Goal: Information Seeking & Learning: Find specific fact

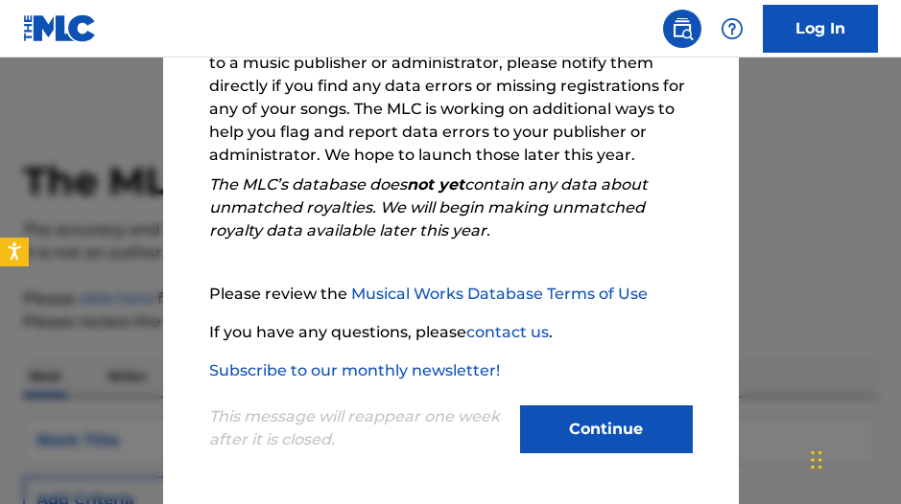
scroll to position [364, 0]
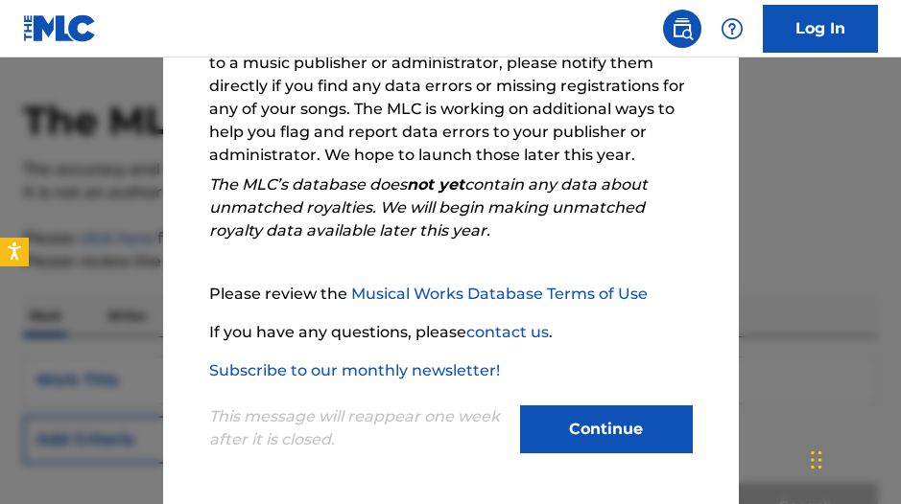
click at [671, 441] on button "Continue" at bounding box center [606, 430] width 173 height 48
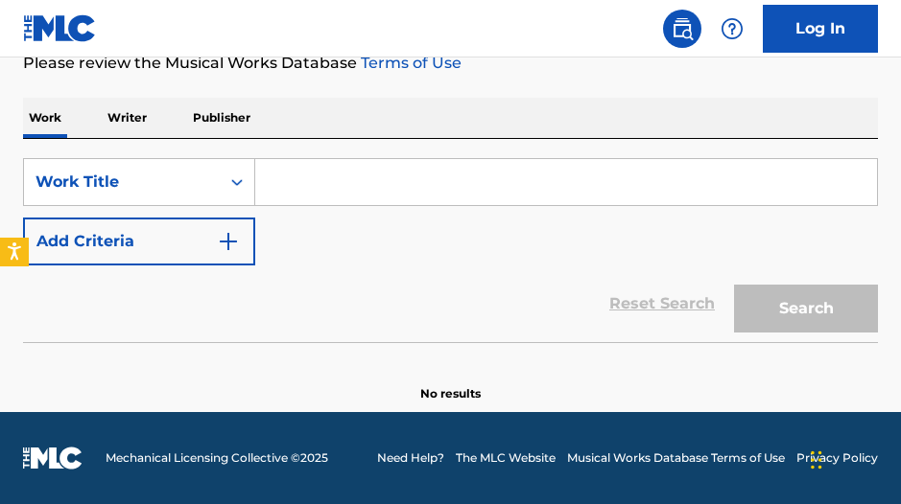
scroll to position [259, 0]
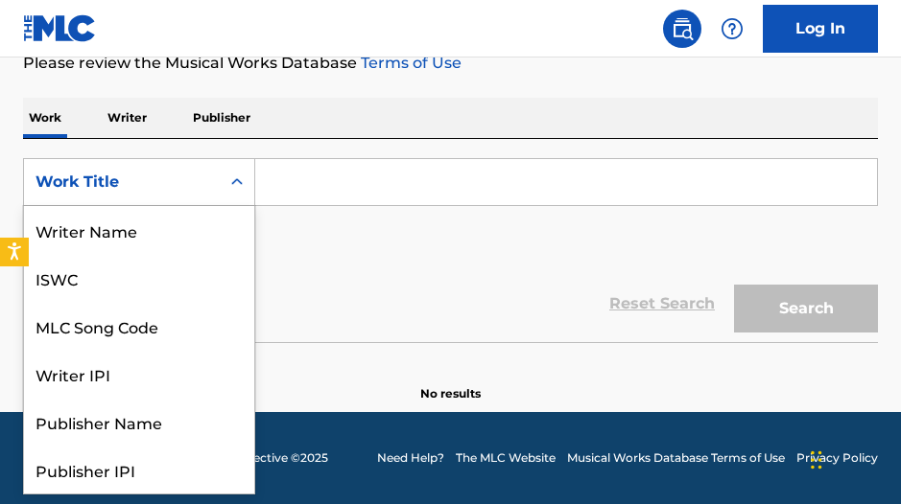
click at [202, 175] on div "Work Title" at bounding box center [121, 182] width 173 height 23
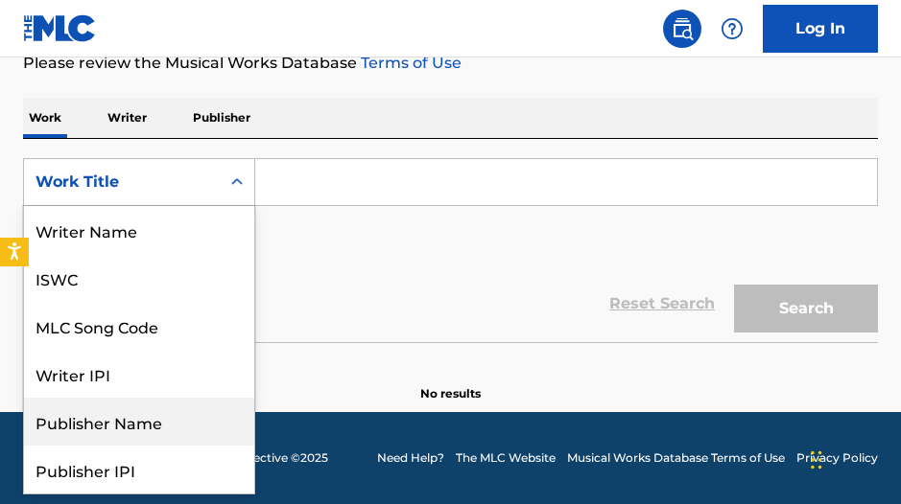
scroll to position [0, 0]
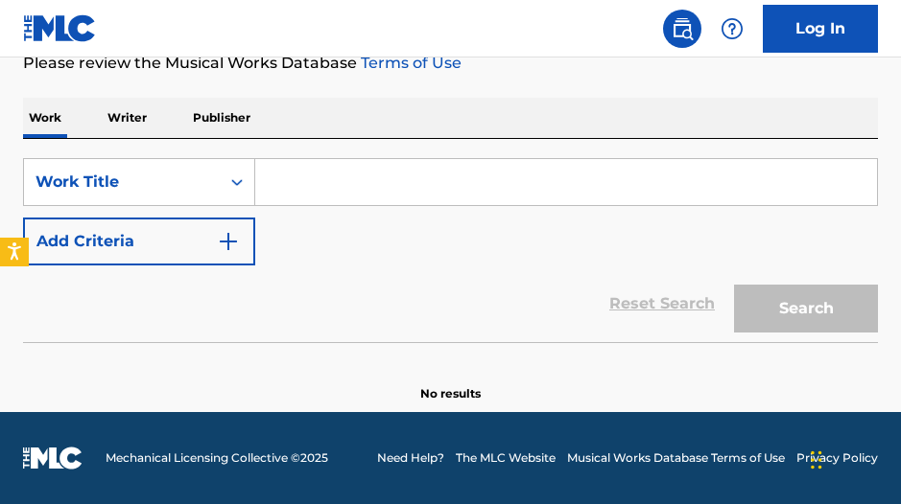
click at [107, 114] on p "Writer" at bounding box center [127, 118] width 51 height 40
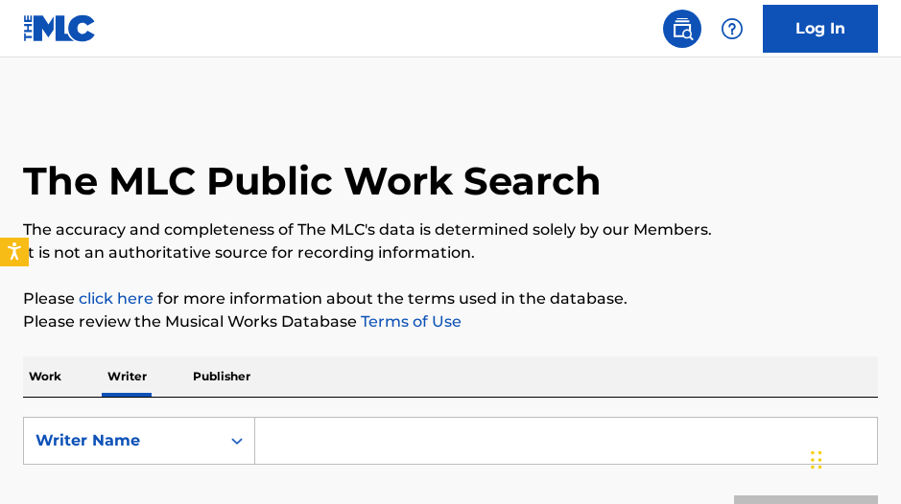
scroll to position [3, 0]
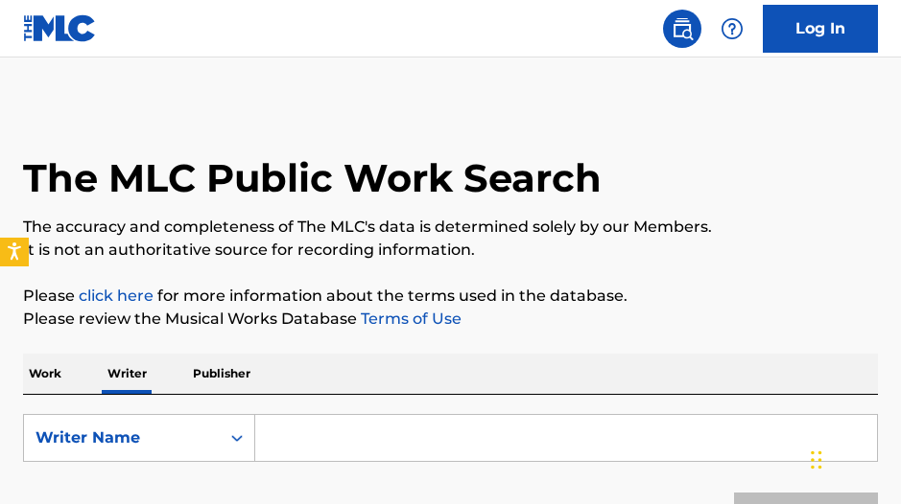
click at [253, 375] on p "Publisher" at bounding box center [221, 374] width 69 height 40
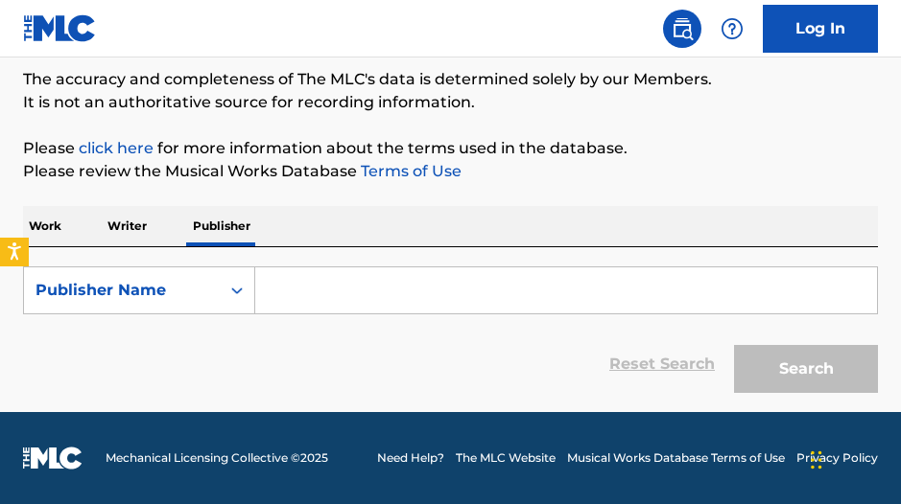
scroll to position [151, 0]
click at [114, 216] on p "Writer" at bounding box center [127, 226] width 51 height 40
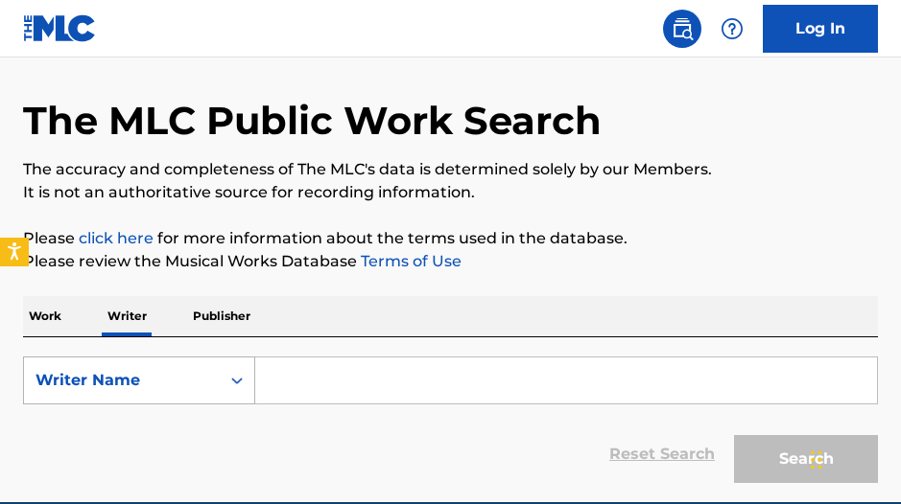
scroll to position [59, 0]
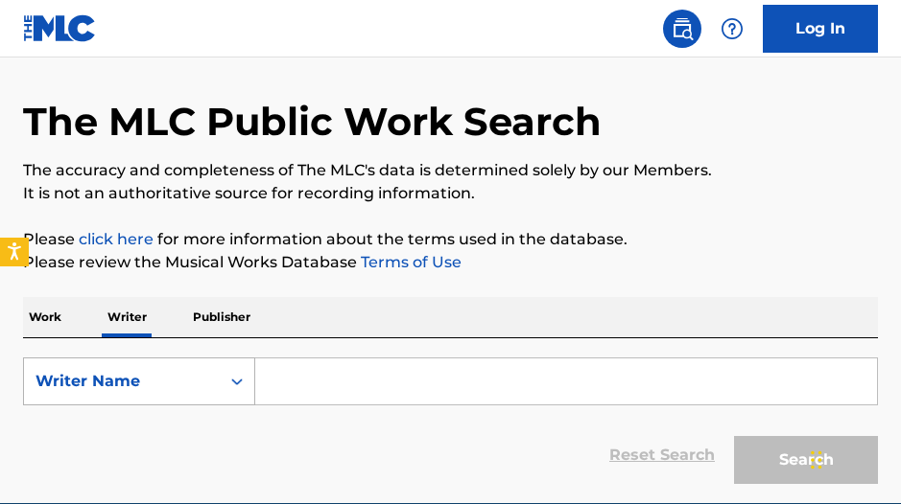
click at [202, 370] on div "Writer Name" at bounding box center [121, 381] width 173 height 23
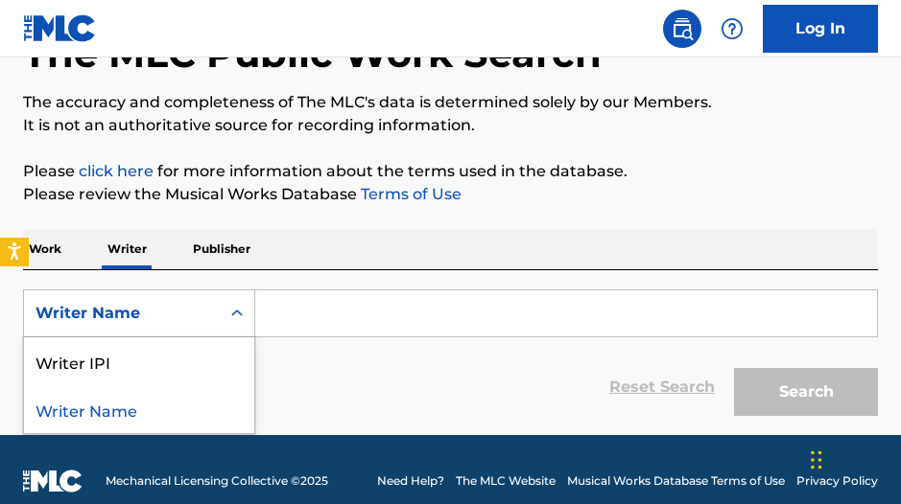
scroll to position [137, 0]
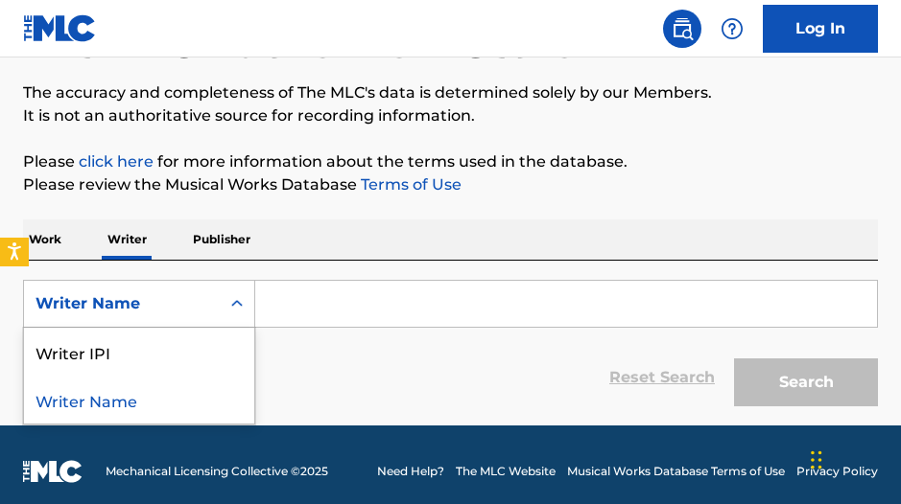
click at [158, 400] on div "Writer Name" at bounding box center [139, 400] width 230 height 48
click at [343, 318] on input "Search Form" at bounding box center [566, 304] width 622 height 46
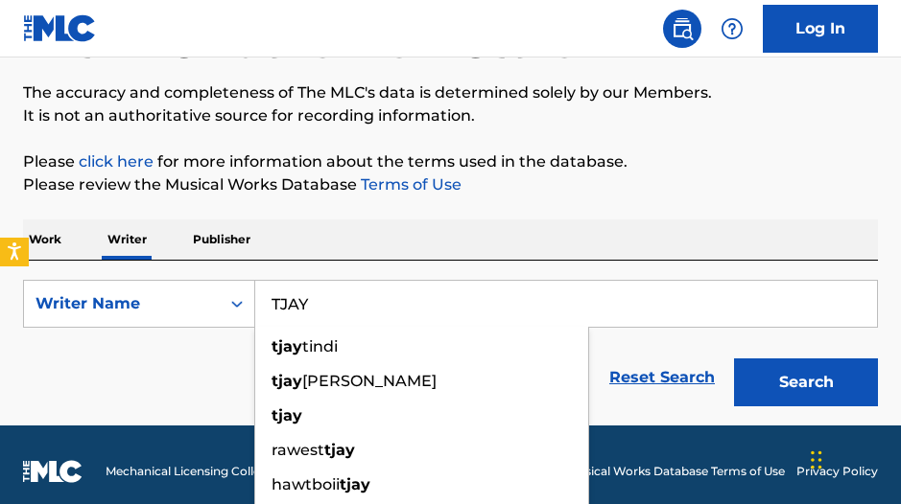
type input "TJAY"
click at [856, 365] on button "Search" at bounding box center [806, 383] width 144 height 48
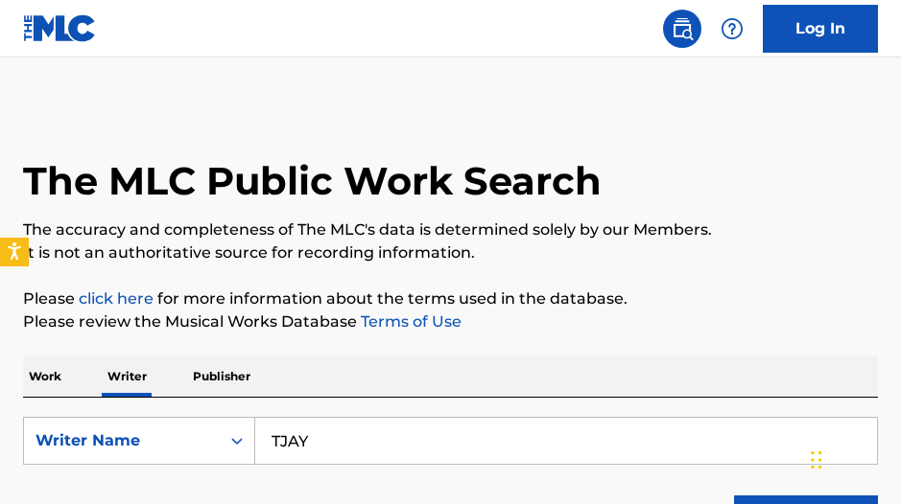
scroll to position [0, 2]
click at [55, 385] on p "Work" at bounding box center [45, 377] width 44 height 40
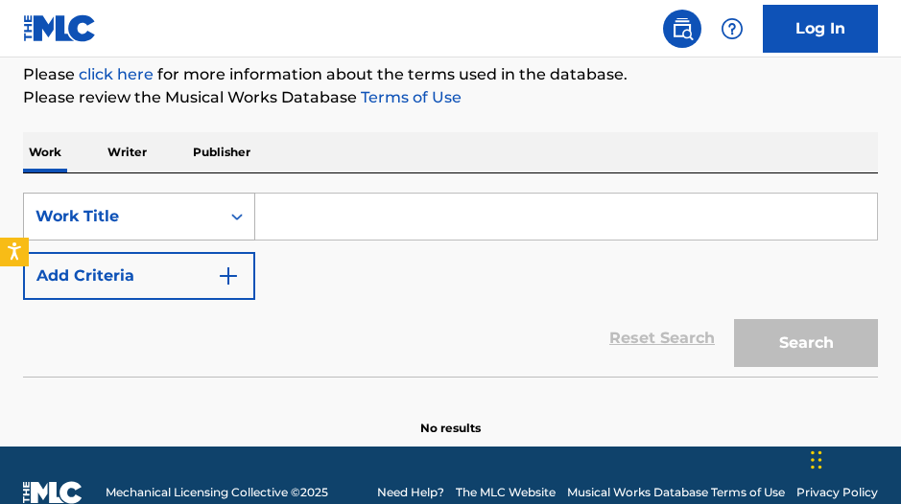
scroll to position [224, 0]
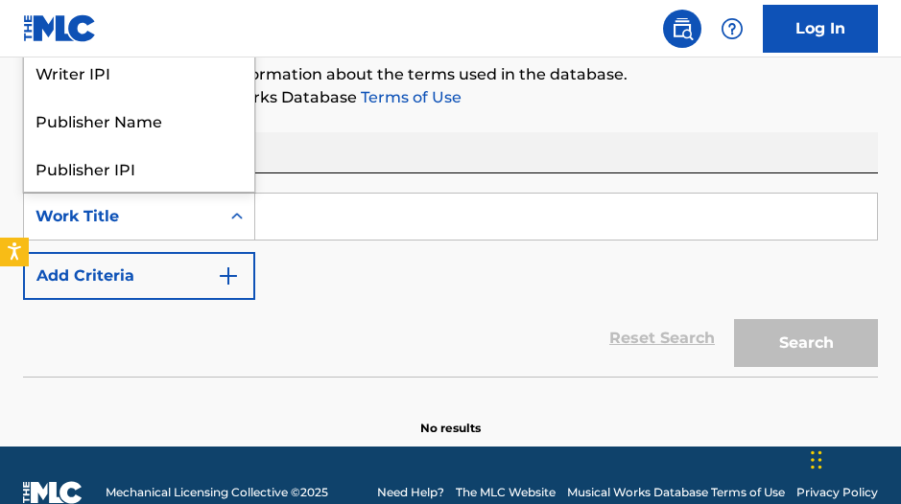
click at [236, 223] on icon "Search Form" at bounding box center [236, 216] width 19 height 19
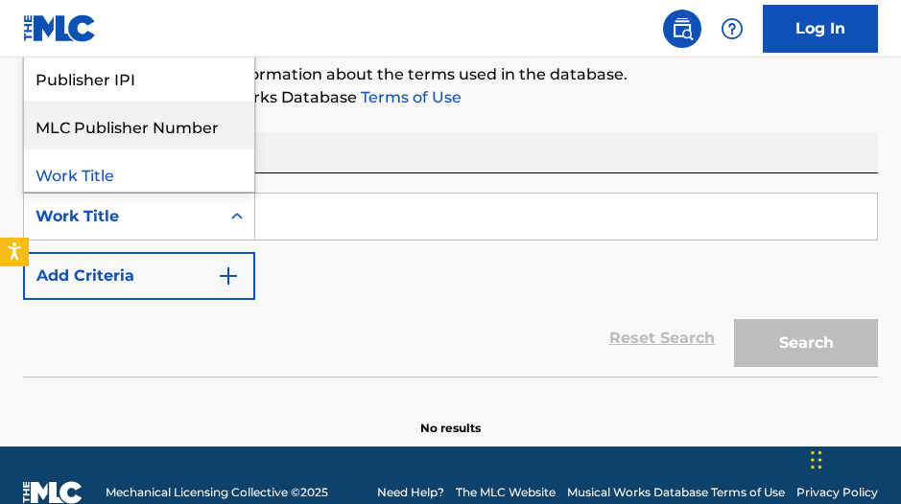
scroll to position [0, 0]
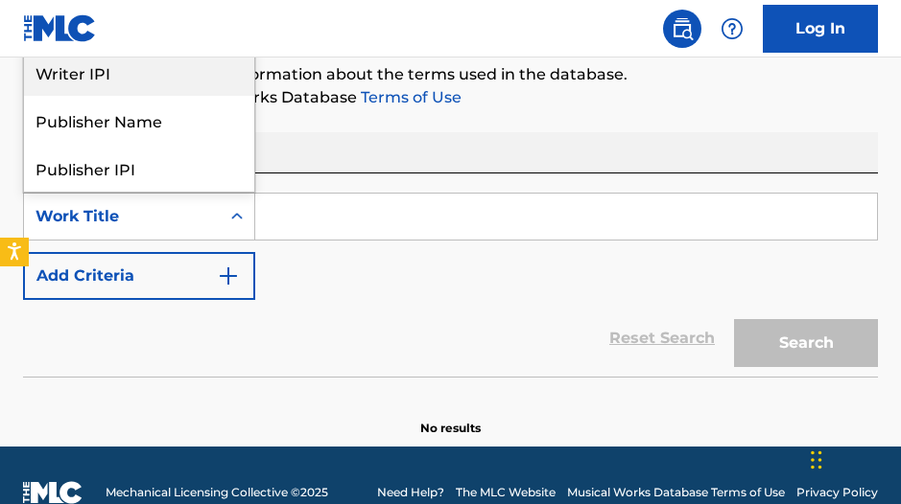
click at [90, 71] on div "Writer IPI" at bounding box center [139, 72] width 230 height 48
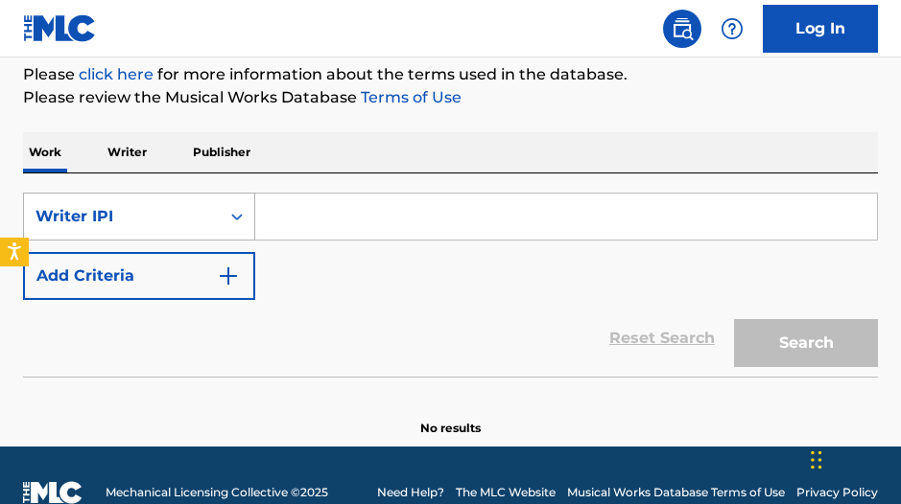
click at [207, 228] on div "Writer IPI" at bounding box center [122, 217] width 196 height 36
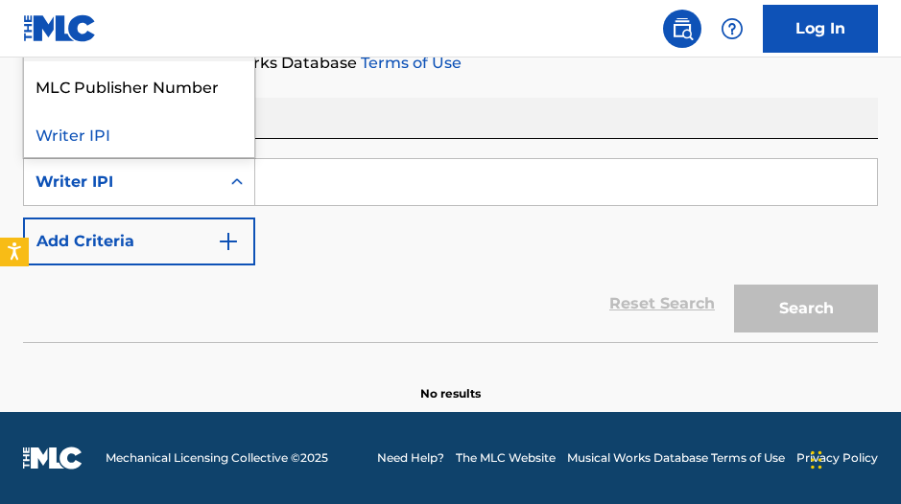
scroll to position [96, 0]
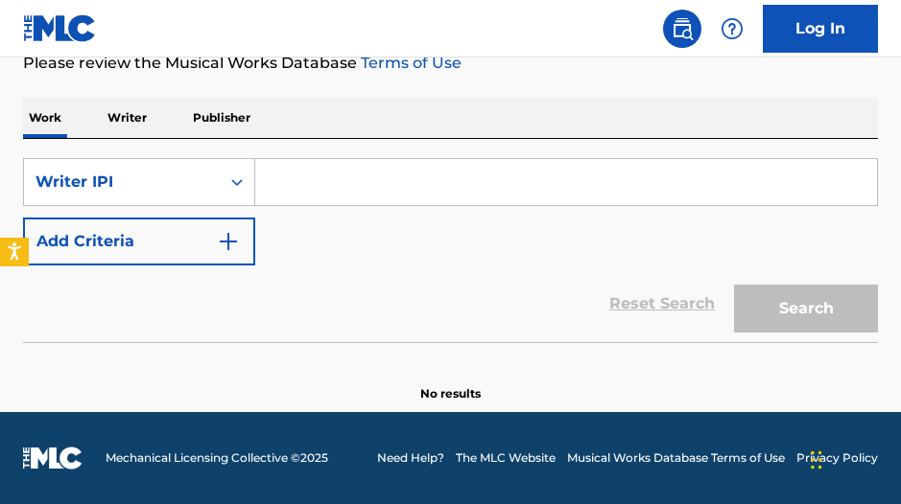
click at [333, 237] on div "SearchWithCriteriaa027b620-46cd-400b-a055-e7fe31e8abb0 Writer IPI Add Criteria" at bounding box center [450, 211] width 855 height 107
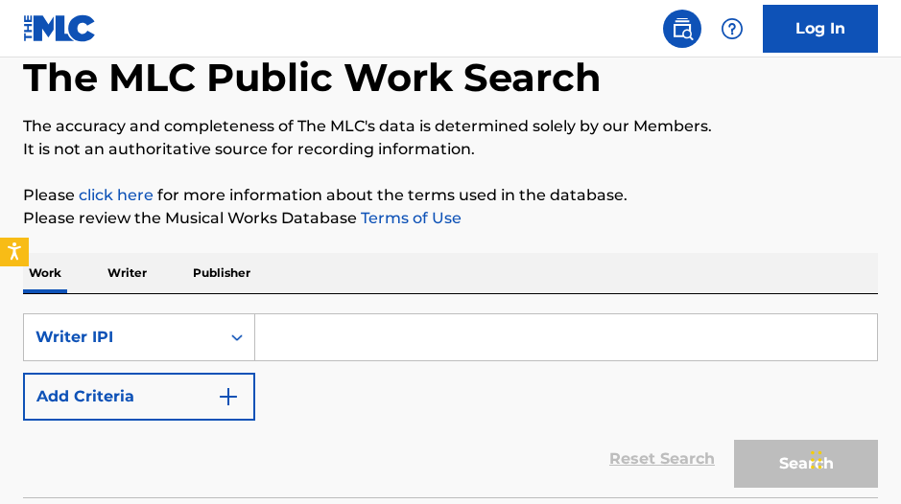
scroll to position [88, 0]
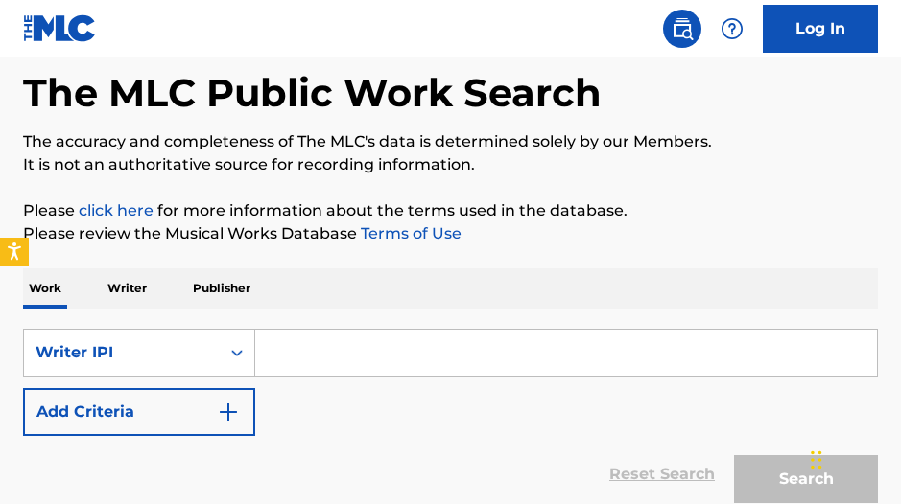
click at [119, 289] on p "Writer" at bounding box center [127, 289] width 51 height 40
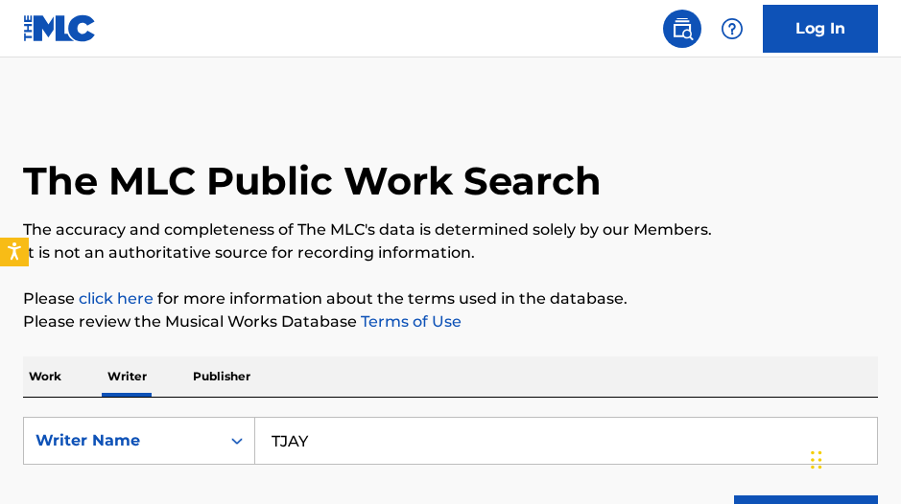
click at [69, 371] on div "Work Writer Publisher" at bounding box center [450, 377] width 855 height 40
click at [44, 371] on p "Work" at bounding box center [45, 377] width 44 height 40
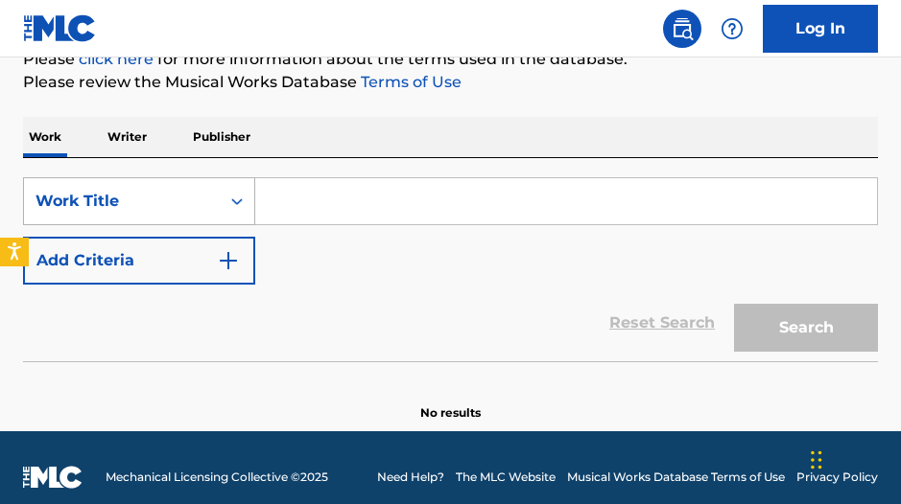
scroll to position [241, 0]
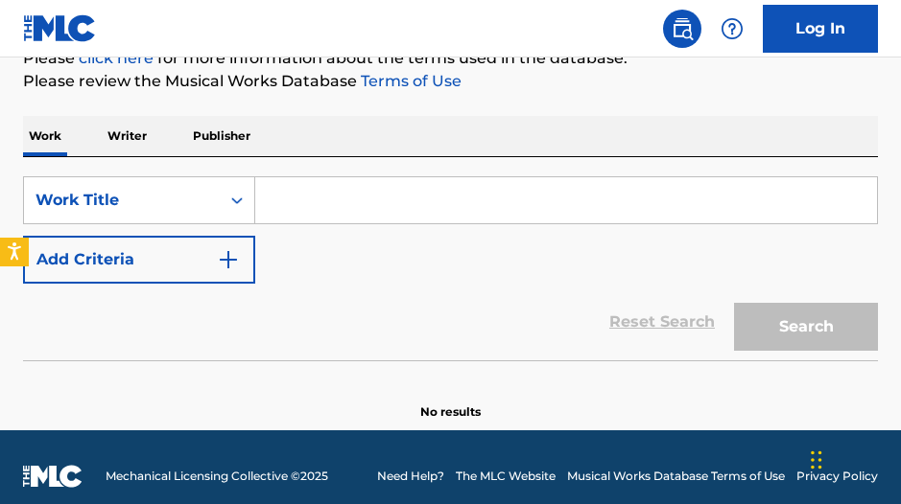
click at [100, 134] on div "Work Writer Publisher" at bounding box center [450, 136] width 855 height 40
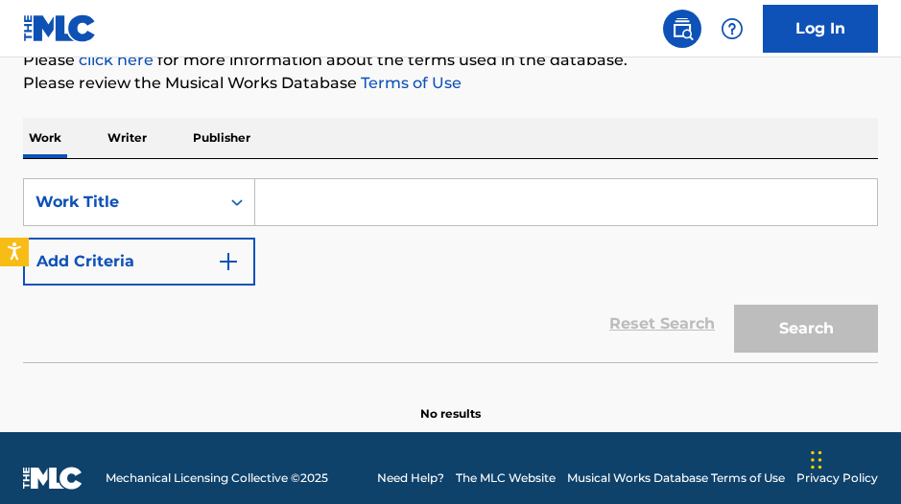
click at [197, 147] on p "Publisher" at bounding box center [221, 138] width 69 height 40
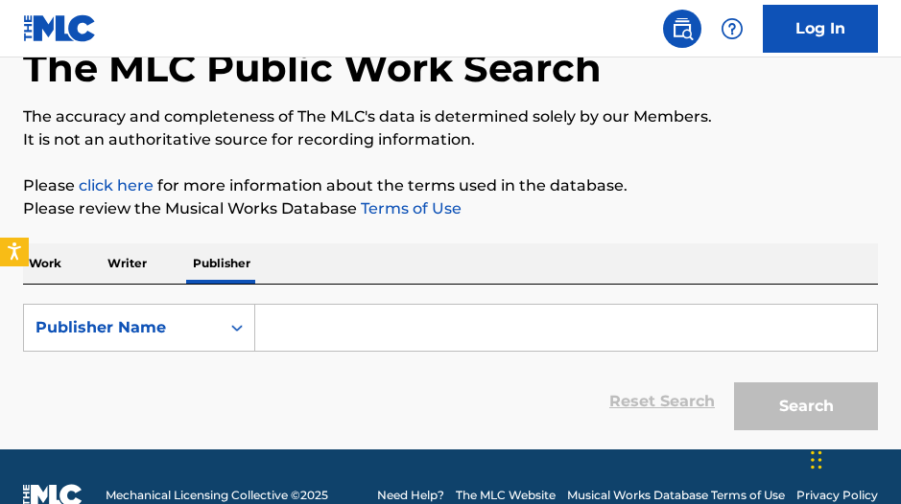
scroll to position [123, 0]
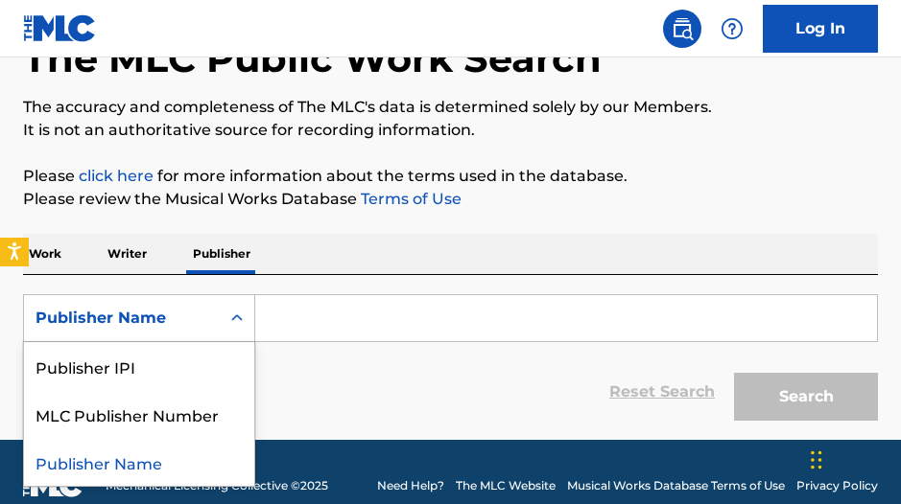
click at [225, 319] on div "Search Form" at bounding box center [237, 318] width 35 height 35
click at [317, 327] on input "Search Form" at bounding box center [566, 318] width 622 height 46
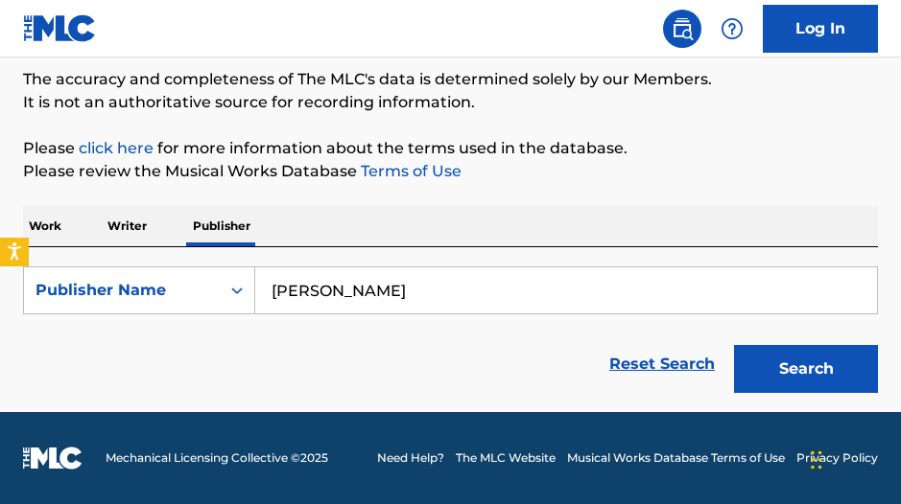
scroll to position [151, 0]
click at [827, 360] on button "Search" at bounding box center [806, 369] width 144 height 48
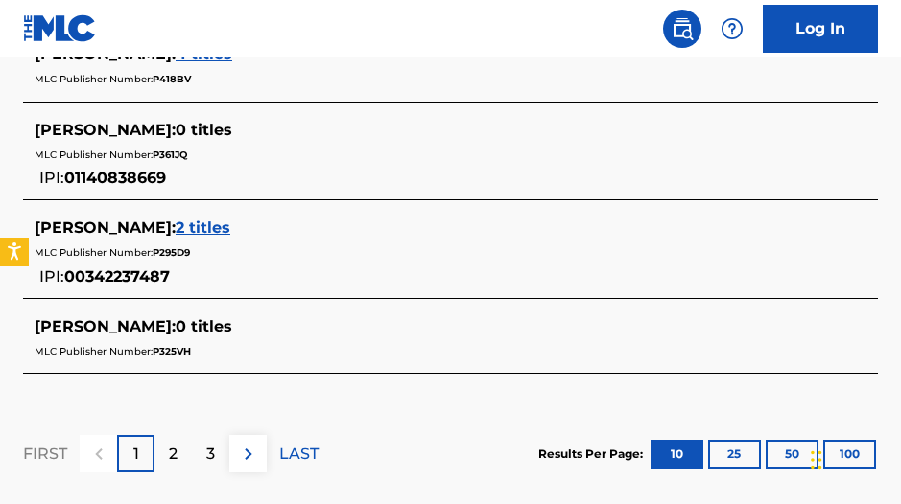
scroll to position [1079, 1]
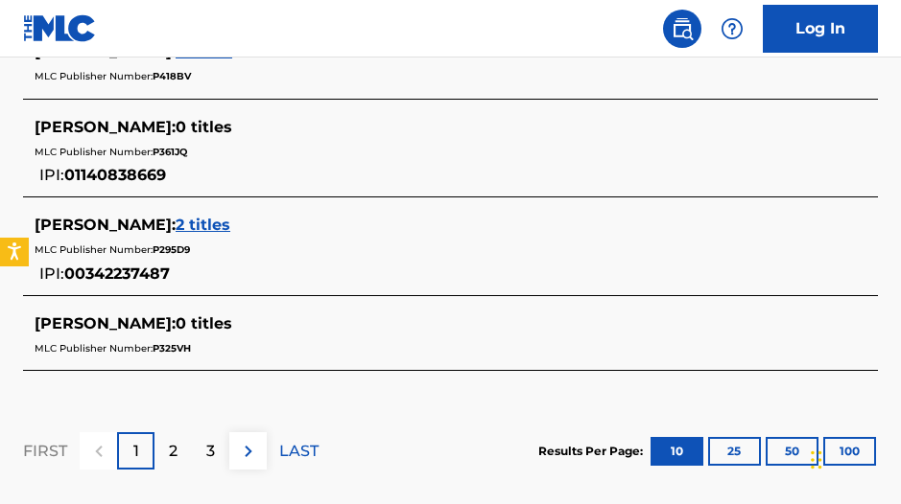
click at [165, 450] on div "2" at bounding box center [172, 451] width 37 height 37
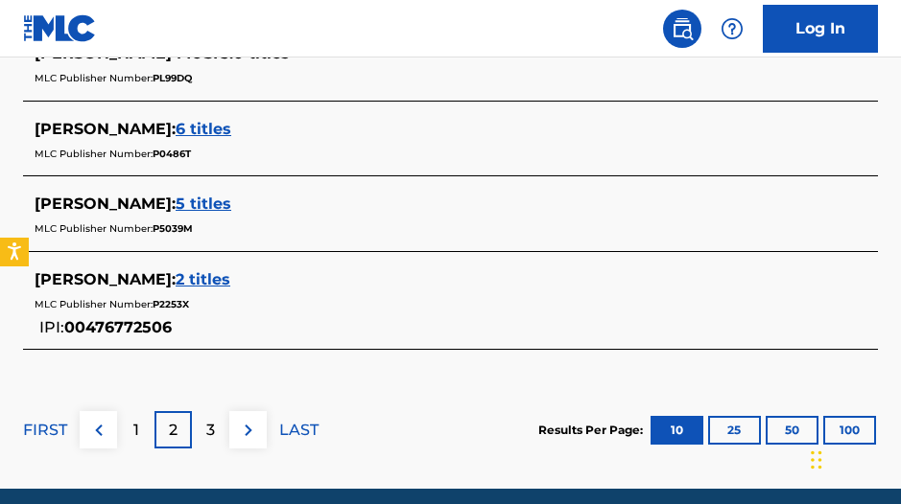
scroll to position [273, 1]
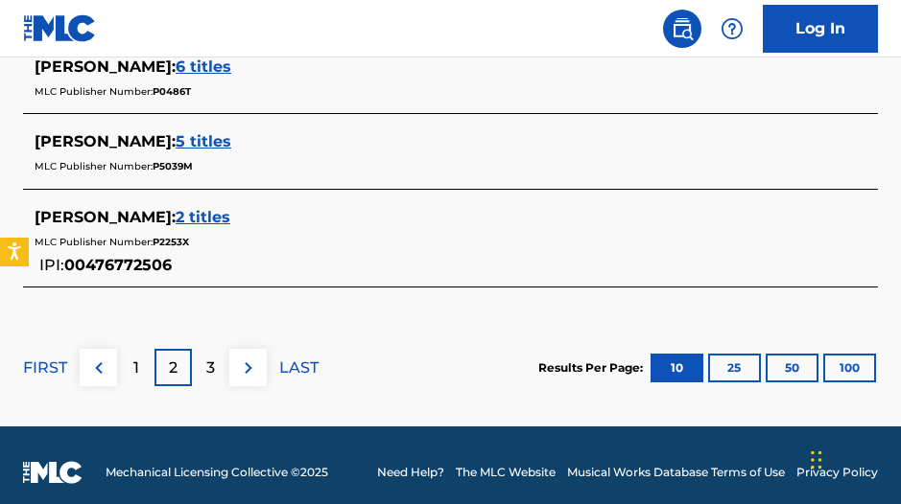
click at [218, 367] on div "3" at bounding box center [210, 367] width 37 height 37
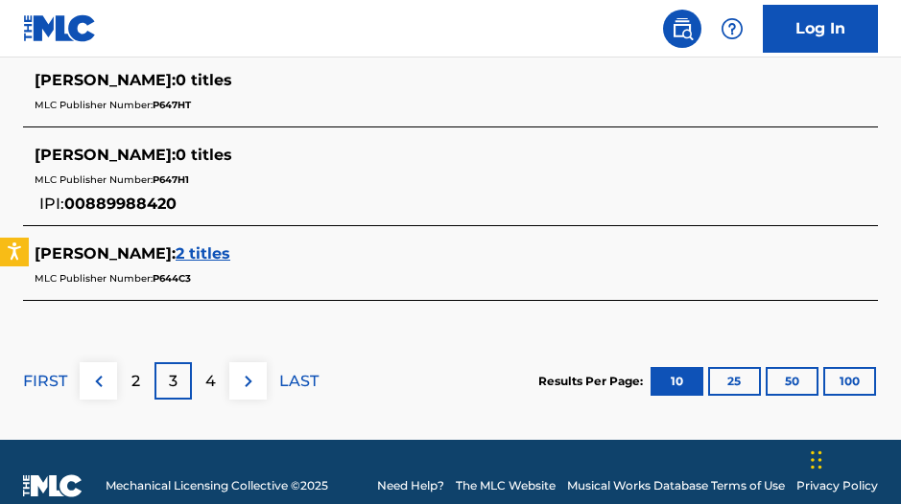
scroll to position [1140, 0]
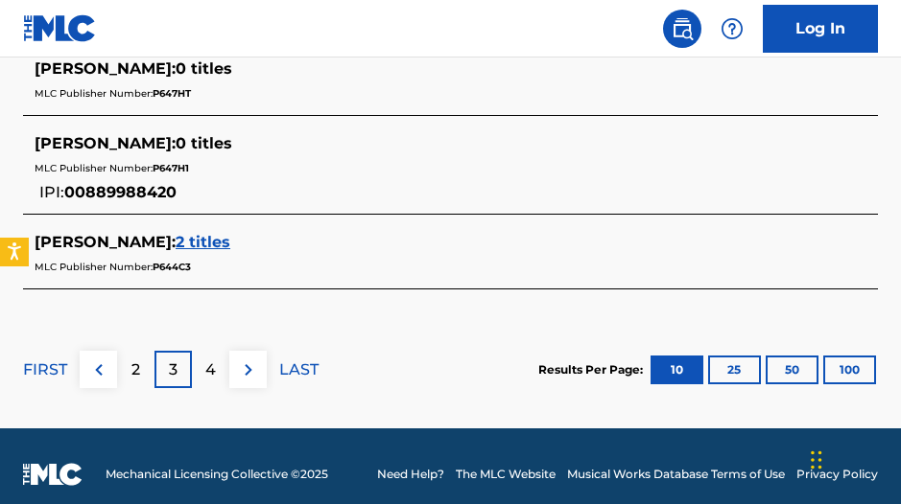
click at [207, 361] on p "4" at bounding box center [210, 370] width 11 height 23
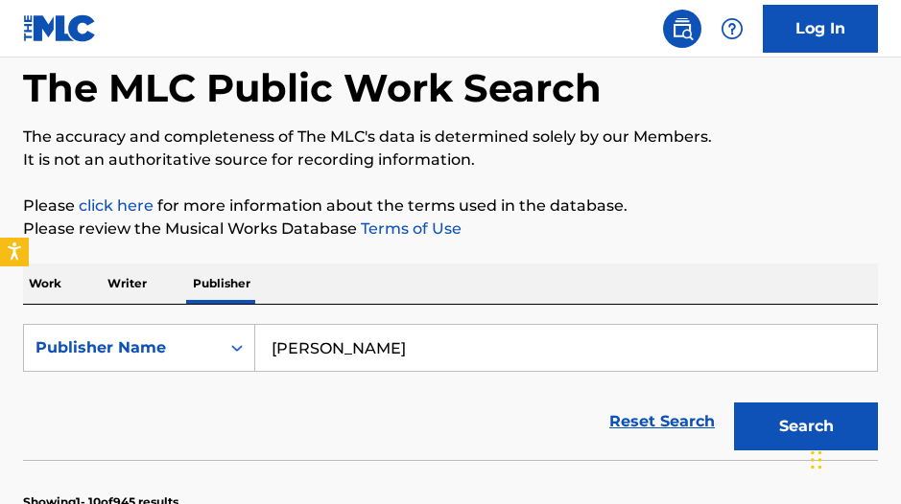
scroll to position [96, 0]
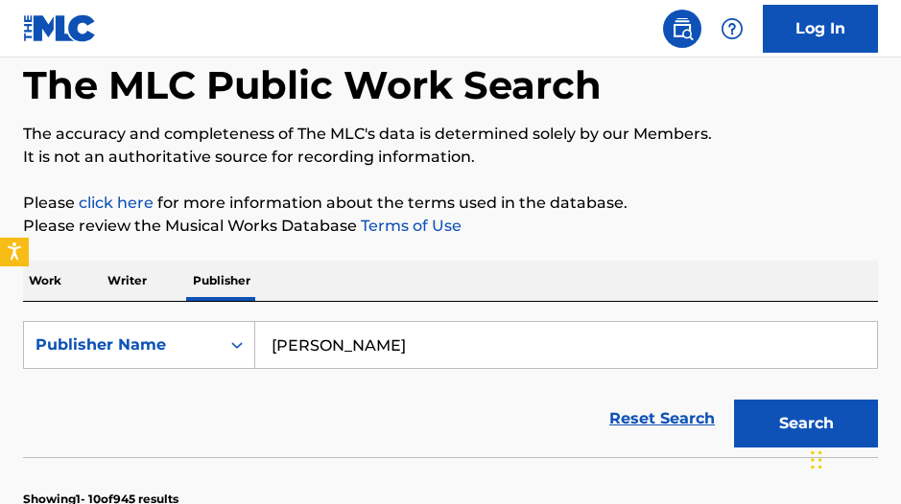
click at [280, 347] on input "[PERSON_NAME]" at bounding box center [566, 345] width 622 height 46
type input "[PERSON_NAME]"
click at [806, 424] on button "Search" at bounding box center [806, 424] width 144 height 48
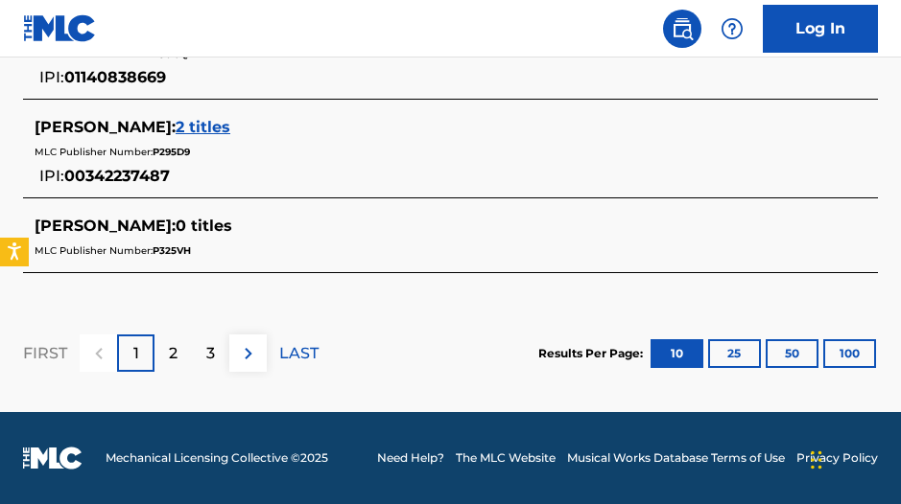
scroll to position [1181, 0]
click at [183, 352] on div "2" at bounding box center [172, 353] width 37 height 37
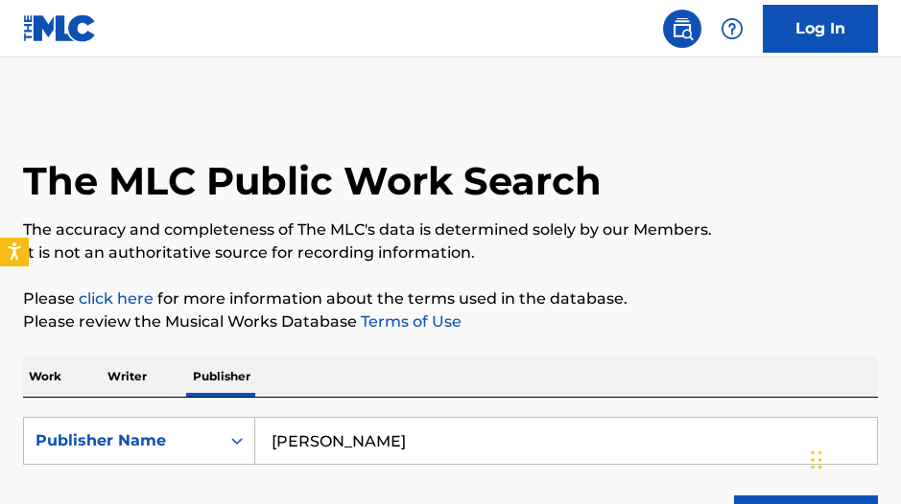
scroll to position [0, 0]
click at [57, 378] on p "Work" at bounding box center [45, 377] width 44 height 40
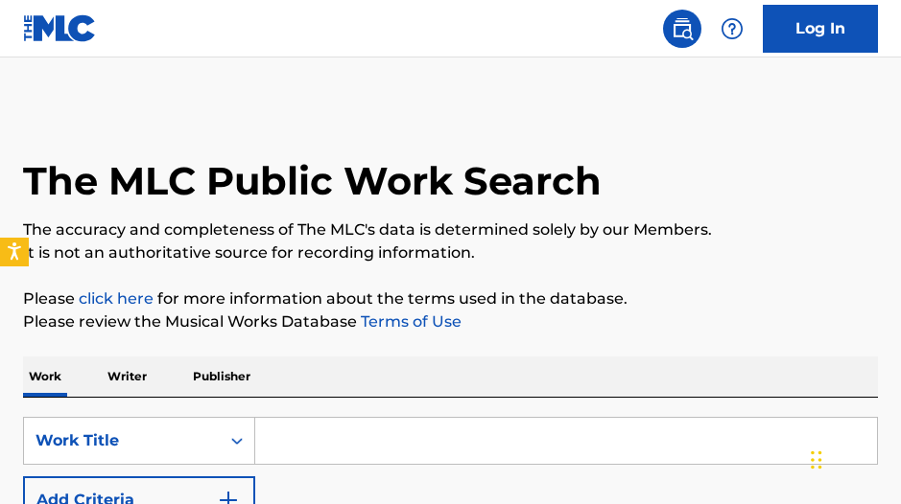
click at [126, 376] on p "Writer" at bounding box center [127, 377] width 51 height 40
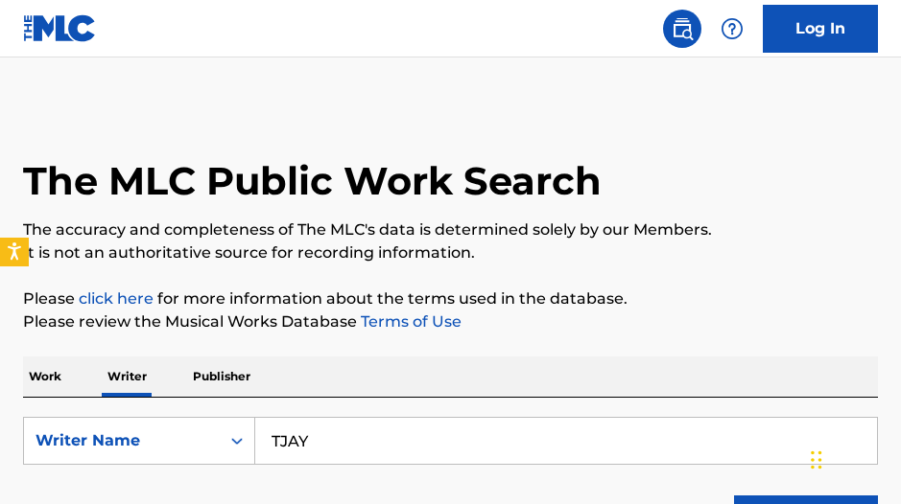
click at [337, 441] on input "TJAY" at bounding box center [566, 441] width 622 height 46
type input "t"
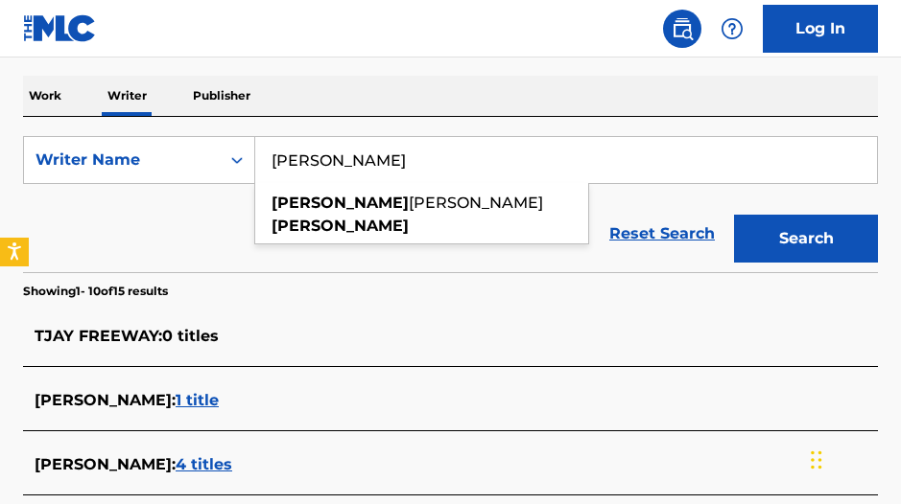
scroll to position [293, 0]
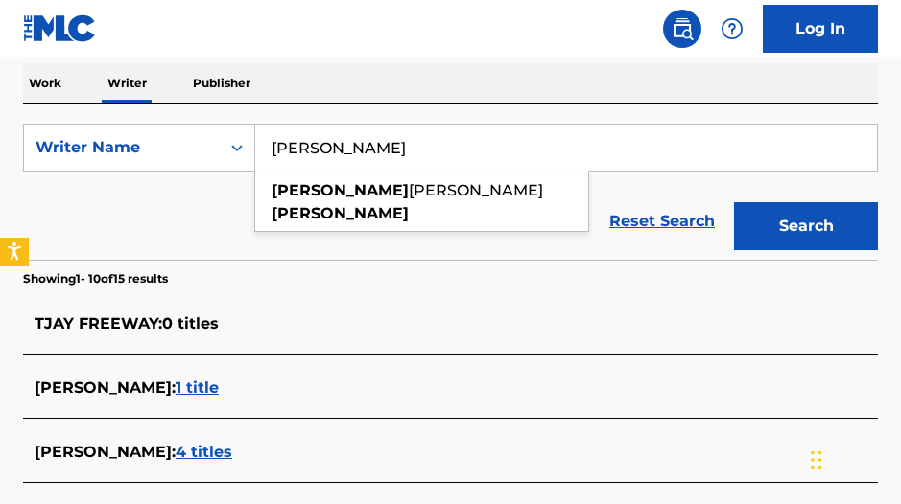
type input "[PERSON_NAME]"
click at [833, 226] on button "Search" at bounding box center [806, 226] width 144 height 48
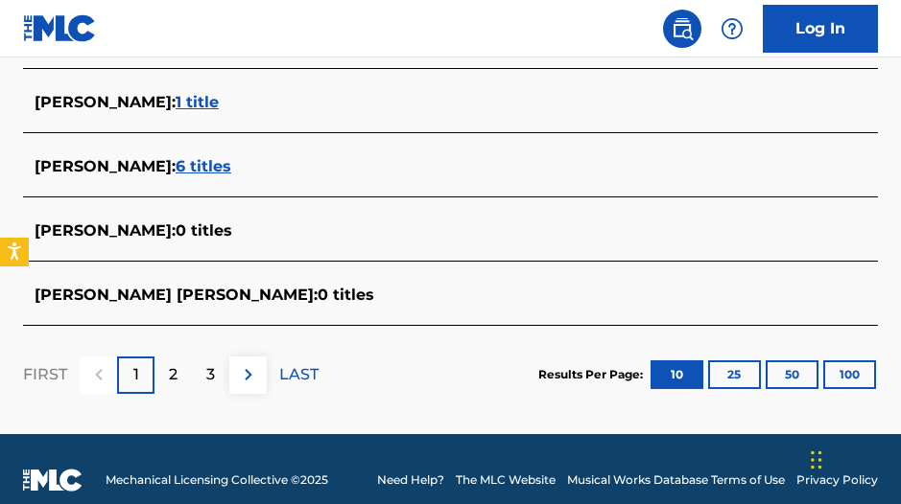
scroll to position [934, 0]
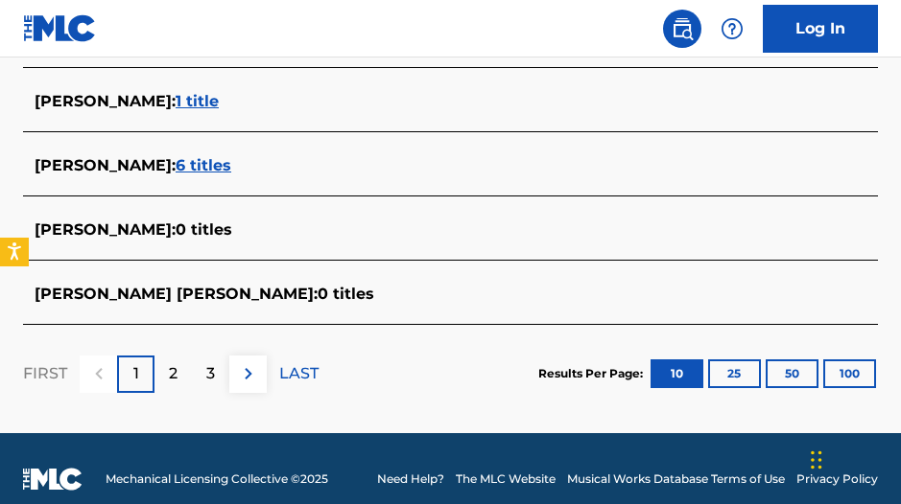
click at [170, 298] on span "[PERSON_NAME] [PERSON_NAME] :" at bounding box center [176, 294] width 283 height 18
click at [317, 293] on span "0 titles" at bounding box center [345, 294] width 57 height 18
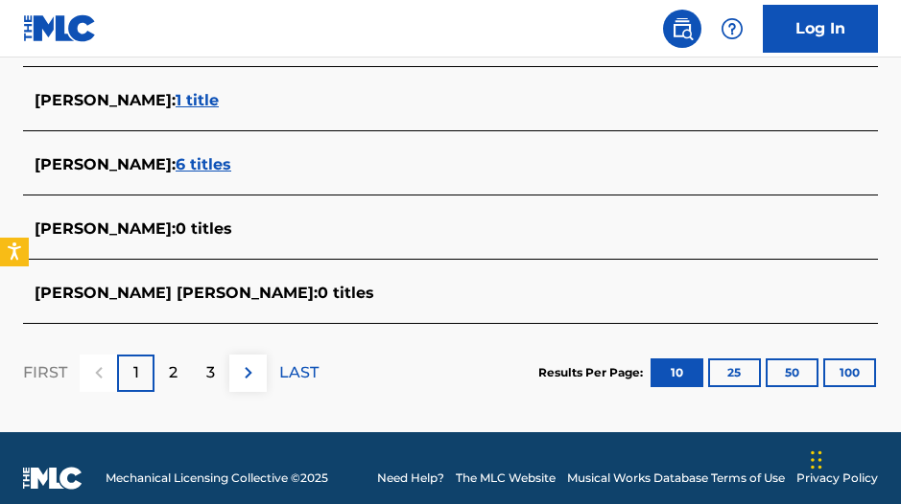
scroll to position [938, 1]
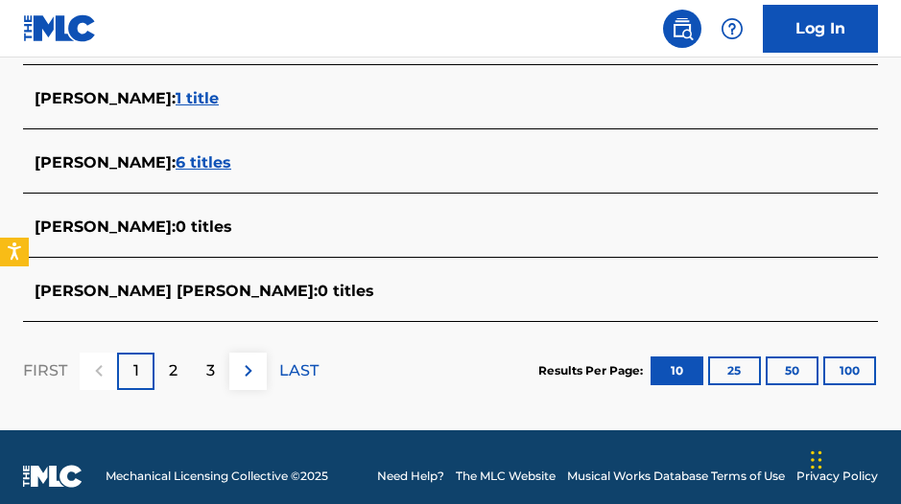
click at [317, 291] on span "0 titles" at bounding box center [345, 291] width 57 height 18
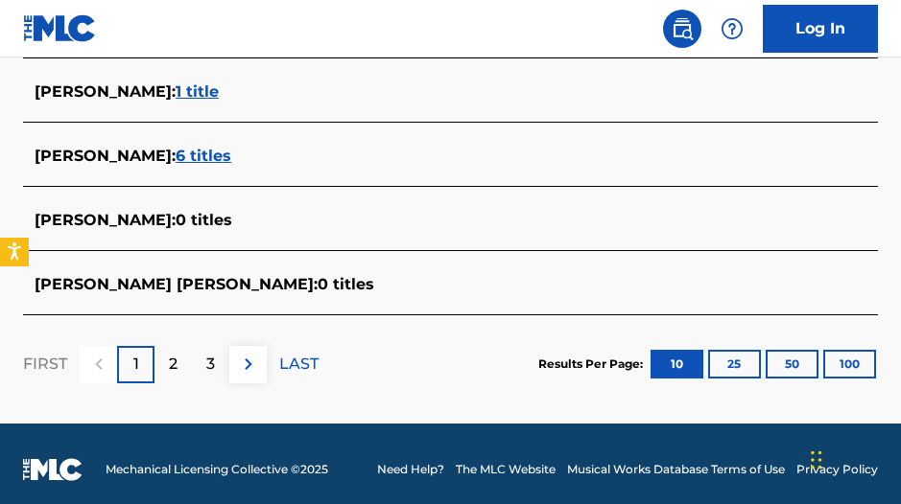
click at [176, 375] on p "2" at bounding box center [173, 364] width 9 height 23
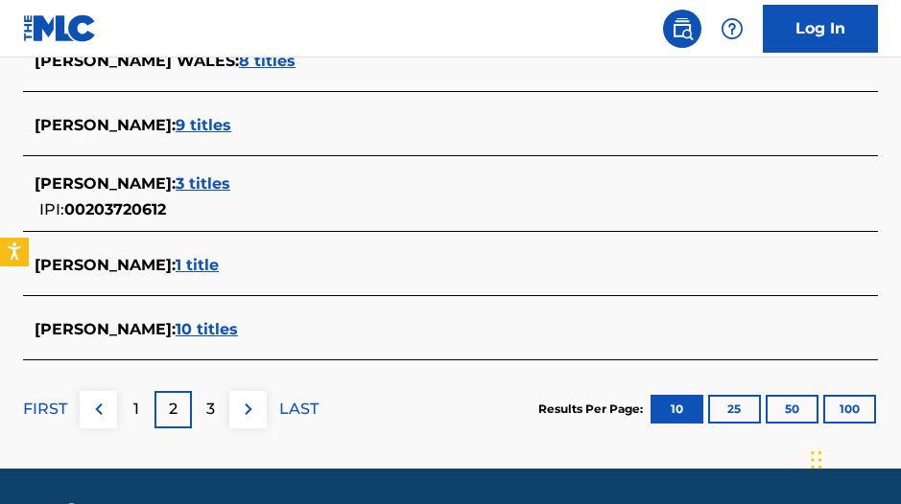
scroll to position [902, 0]
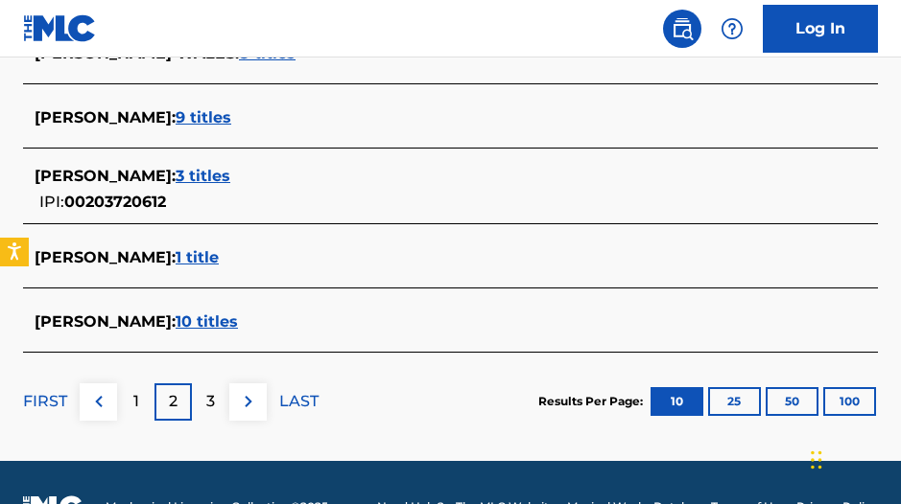
click at [214, 405] on div "3" at bounding box center [210, 402] width 37 height 37
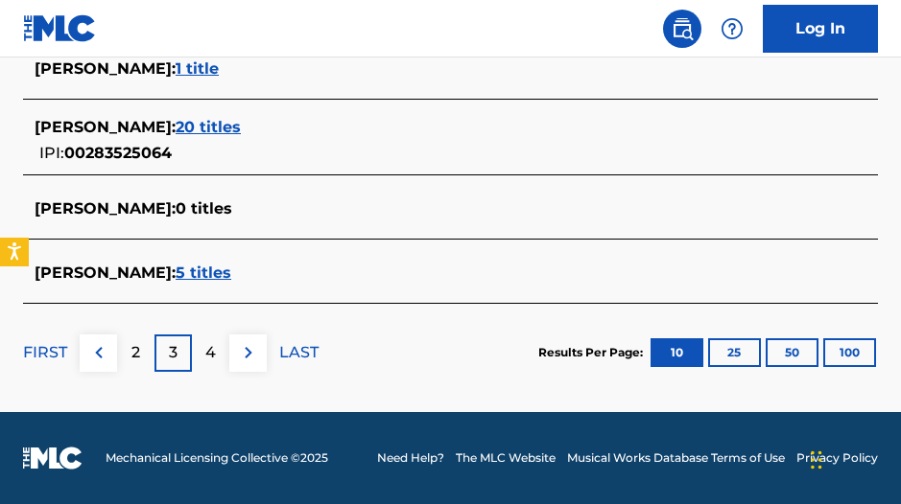
scroll to position [979, 0]
click at [217, 347] on div "4" at bounding box center [210, 353] width 37 height 37
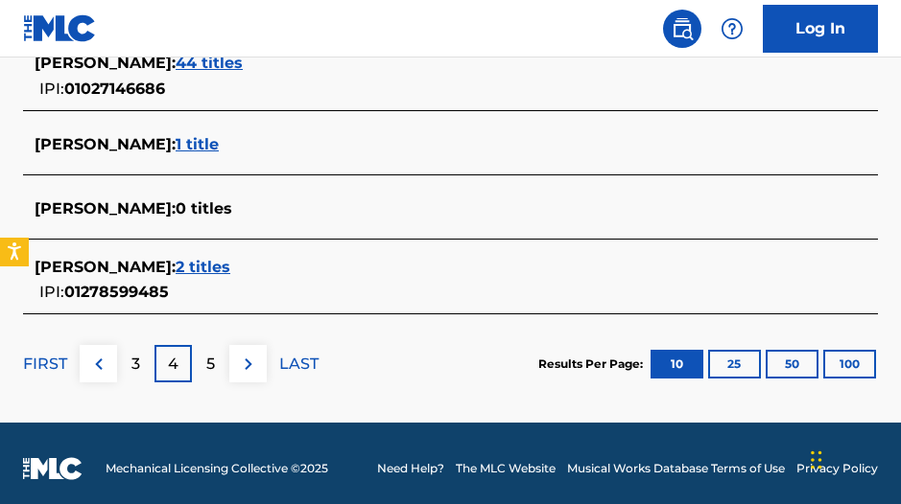
scroll to position [937, 1]
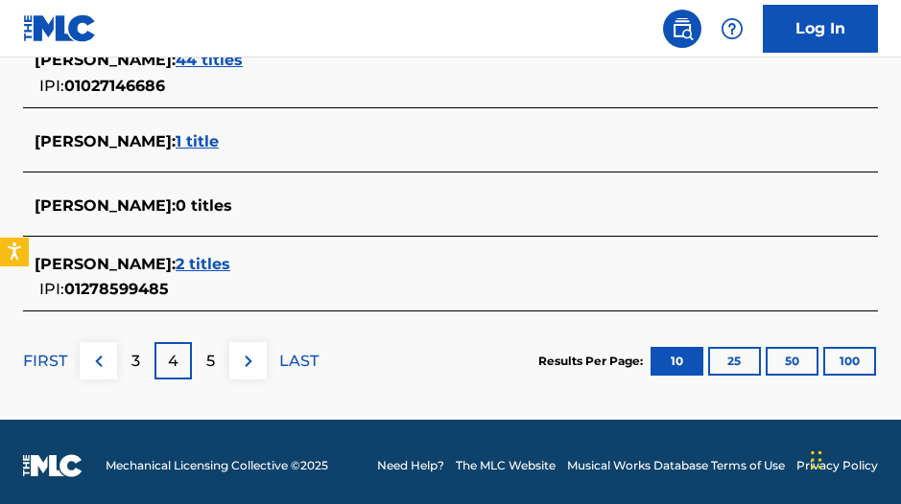
click at [203, 366] on div "5" at bounding box center [210, 360] width 37 height 37
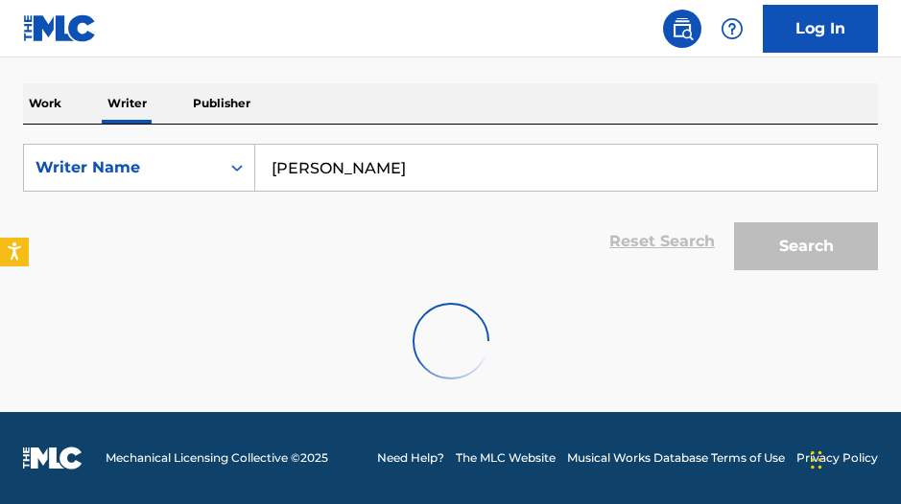
scroll to position [274, 1]
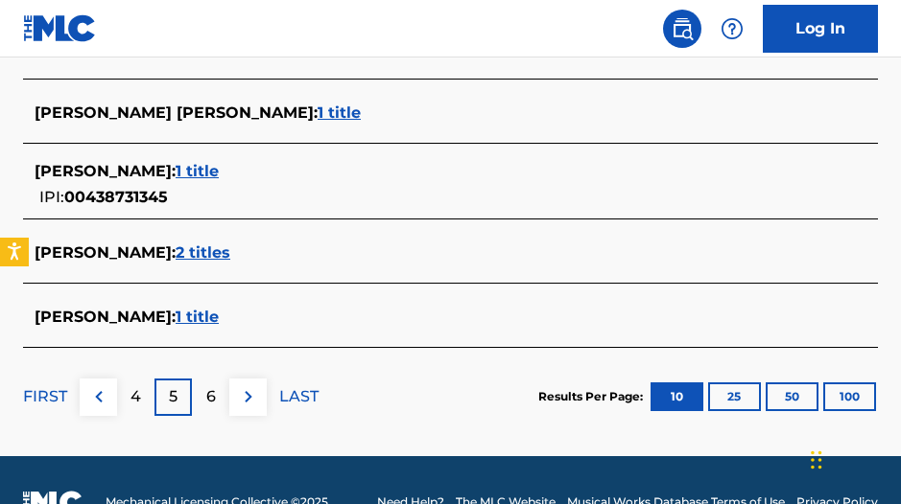
click at [219, 395] on div "6" at bounding box center [210, 397] width 37 height 37
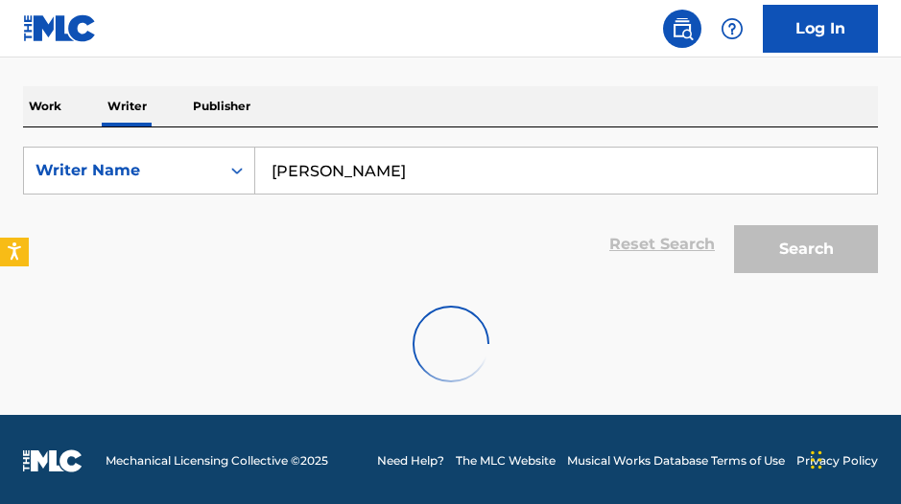
scroll to position [269, 0]
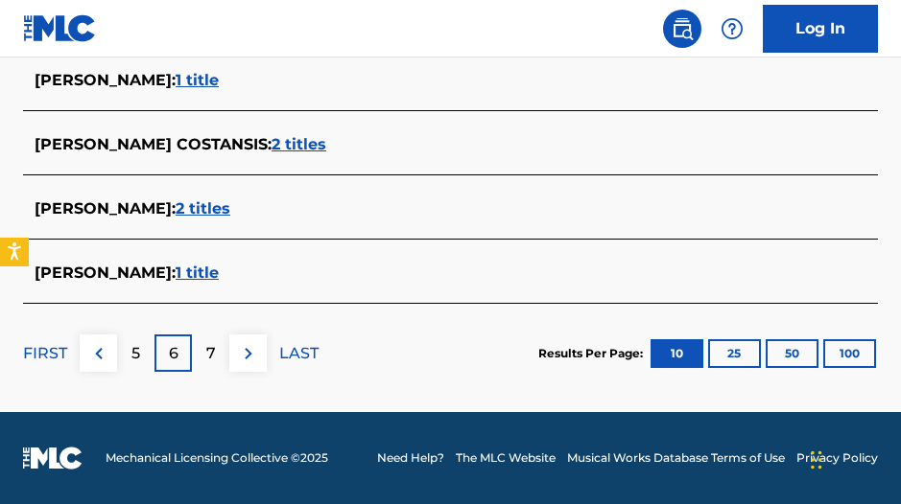
click at [213, 356] on p "7" at bounding box center [211, 353] width 10 height 23
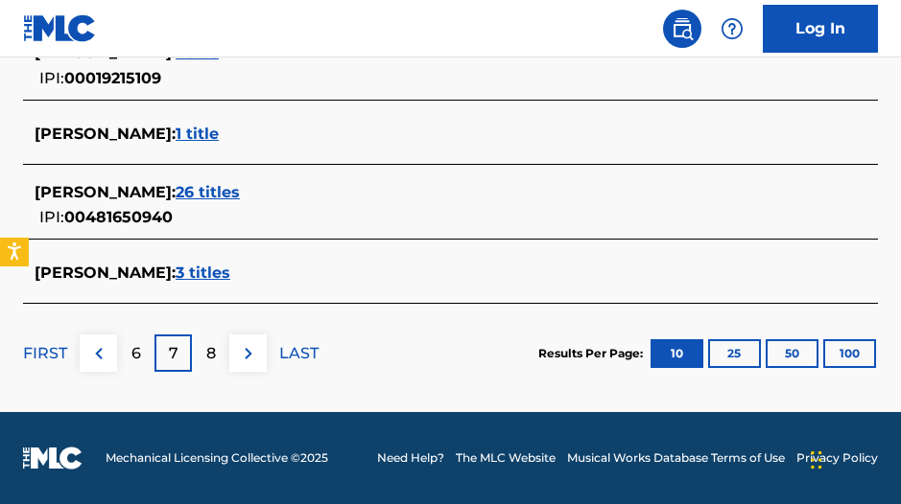
scroll to position [946, 2]
click at [209, 358] on p "8" at bounding box center [211, 353] width 10 height 23
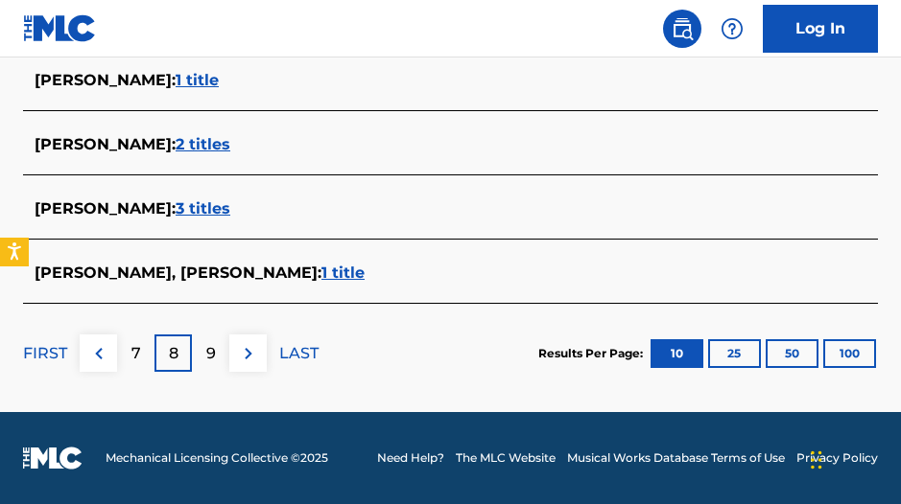
scroll to position [945, 0]
click at [218, 365] on div "9" at bounding box center [210, 353] width 37 height 37
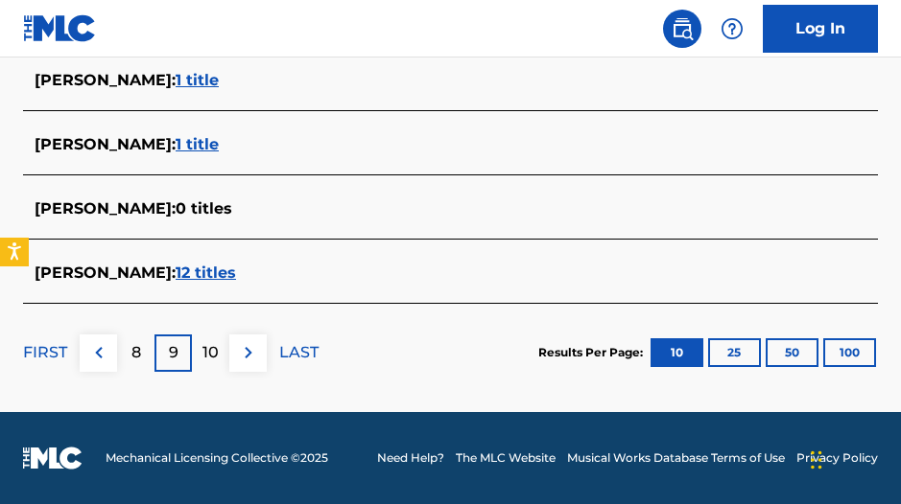
scroll to position [934, 1]
click at [216, 355] on p "10" at bounding box center [210, 352] width 16 height 23
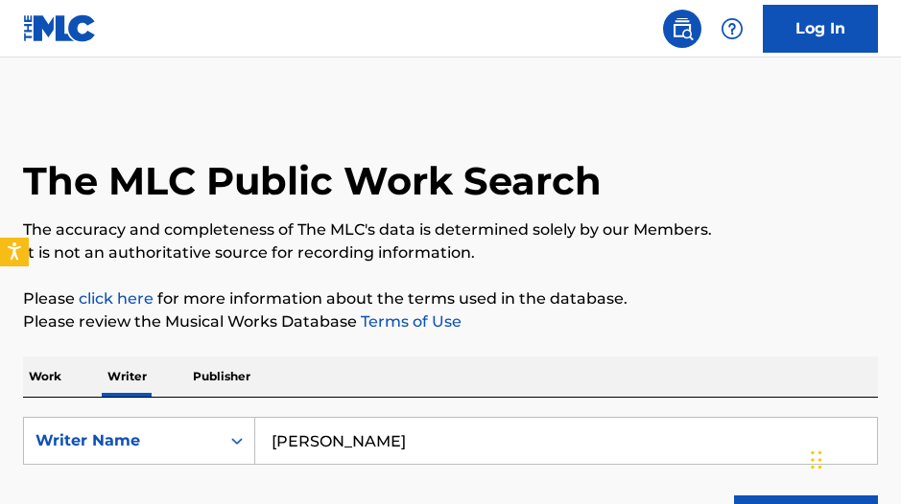
scroll to position [0, 0]
click at [859, 20] on link "Log In" at bounding box center [820, 29] width 115 height 48
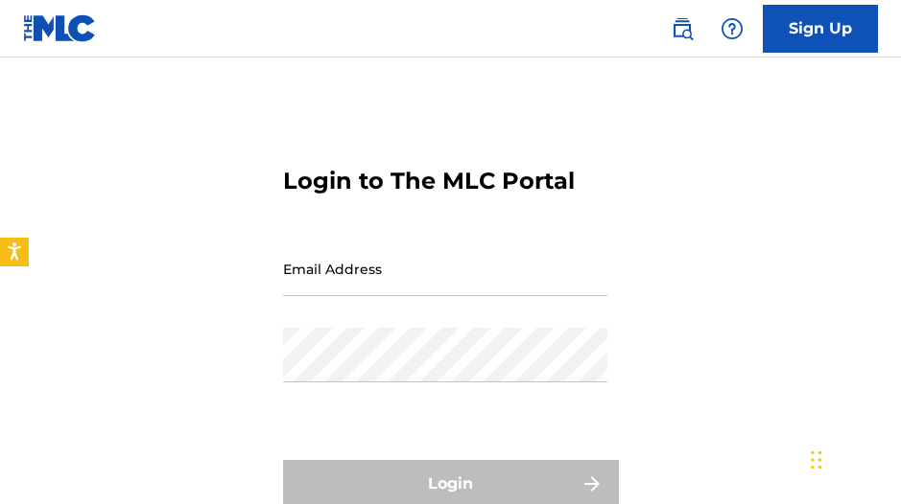
click at [70, 37] on img at bounding box center [60, 28] width 74 height 28
click at [28, 35] on img at bounding box center [60, 28] width 74 height 28
click at [42, 30] on img at bounding box center [60, 28] width 74 height 28
click at [46, 35] on img at bounding box center [60, 28] width 74 height 28
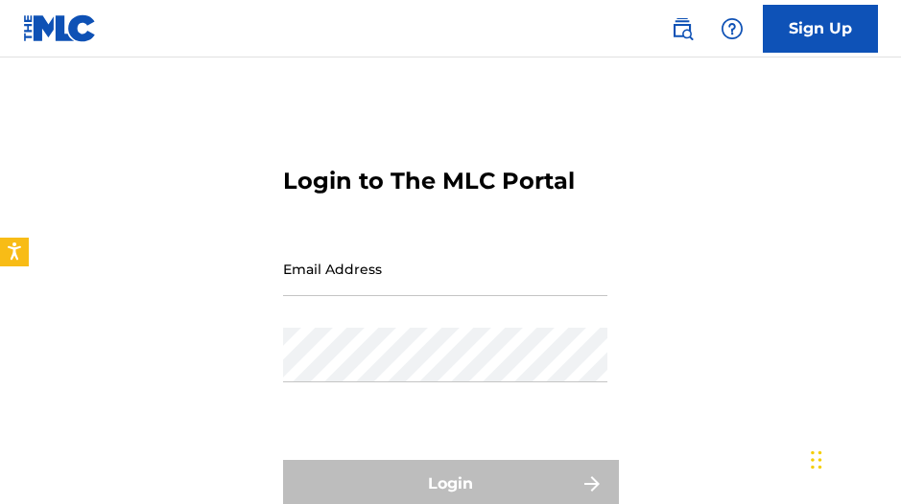
drag, startPoint x: 108, startPoint y: 26, endPoint x: 95, endPoint y: 28, distance: 13.6
click at [107, 26] on nav "Sign Up" at bounding box center [450, 29] width 901 height 58
click at [84, 28] on img at bounding box center [60, 28] width 74 height 28
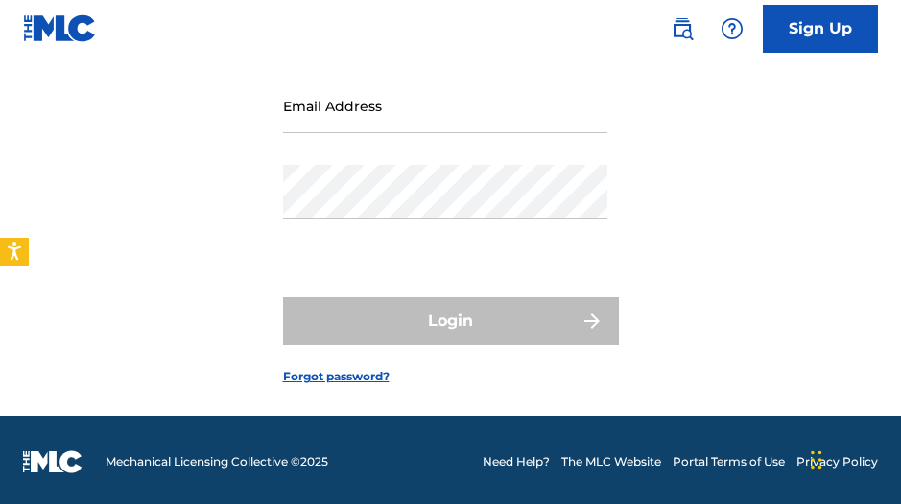
scroll to position [163, 0]
click at [60, 458] on img at bounding box center [52, 462] width 59 height 23
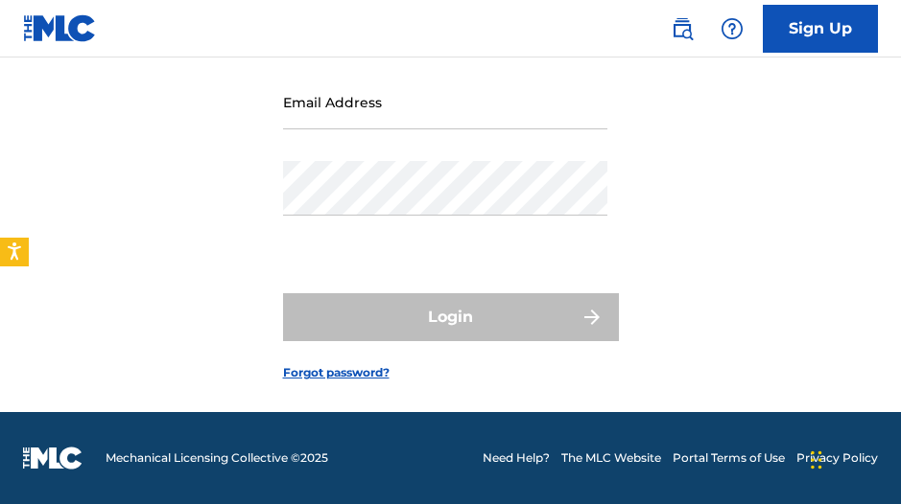
scroll to position [167, 0]
click at [848, 31] on link "Sign Up" at bounding box center [820, 29] width 115 height 48
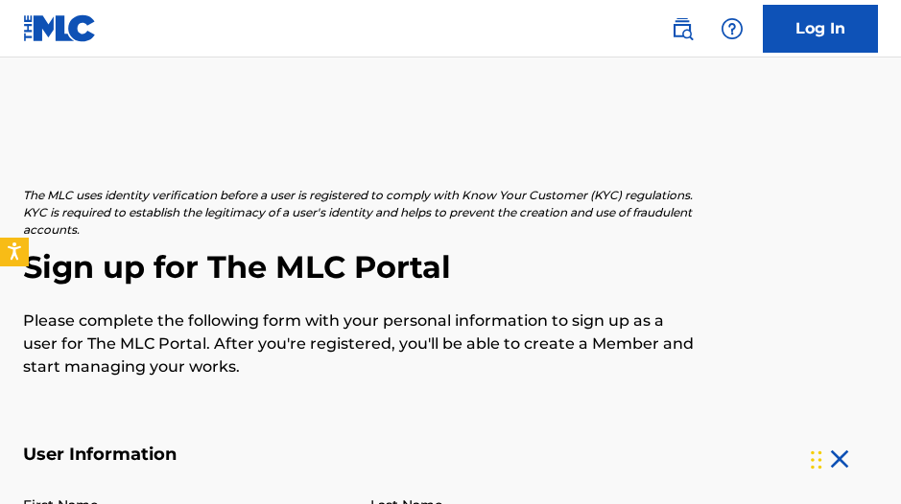
scroll to position [5, 0]
